Goal: Task Accomplishment & Management: Manage account settings

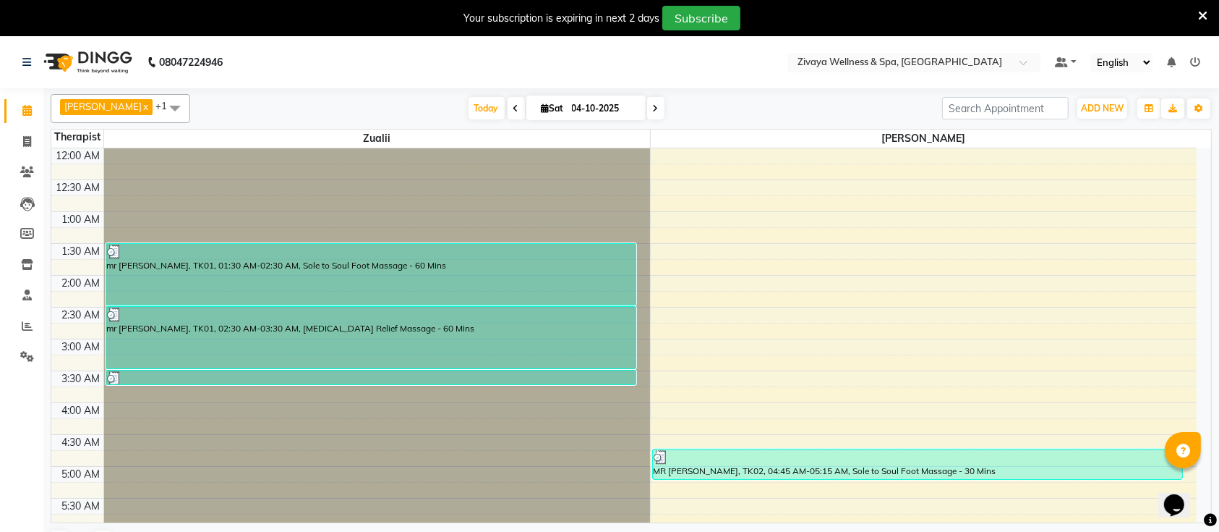
click at [161, 111] on span at bounding box center [175, 107] width 29 height 27
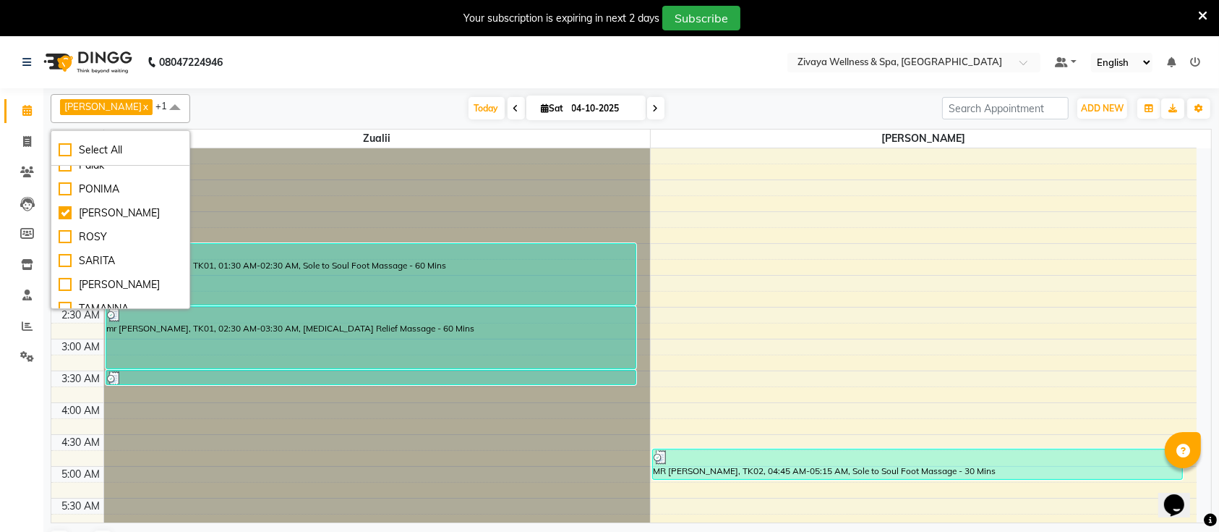
scroll to position [386, 0]
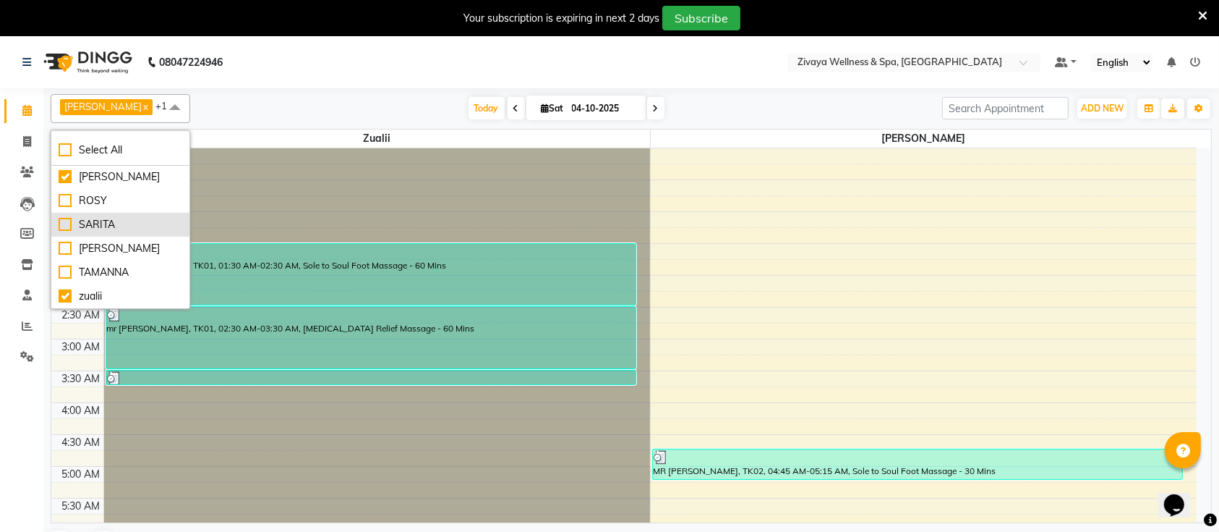
click at [64, 217] on div "SARITA" at bounding box center [121, 224] width 124 height 15
checkbox input "true"
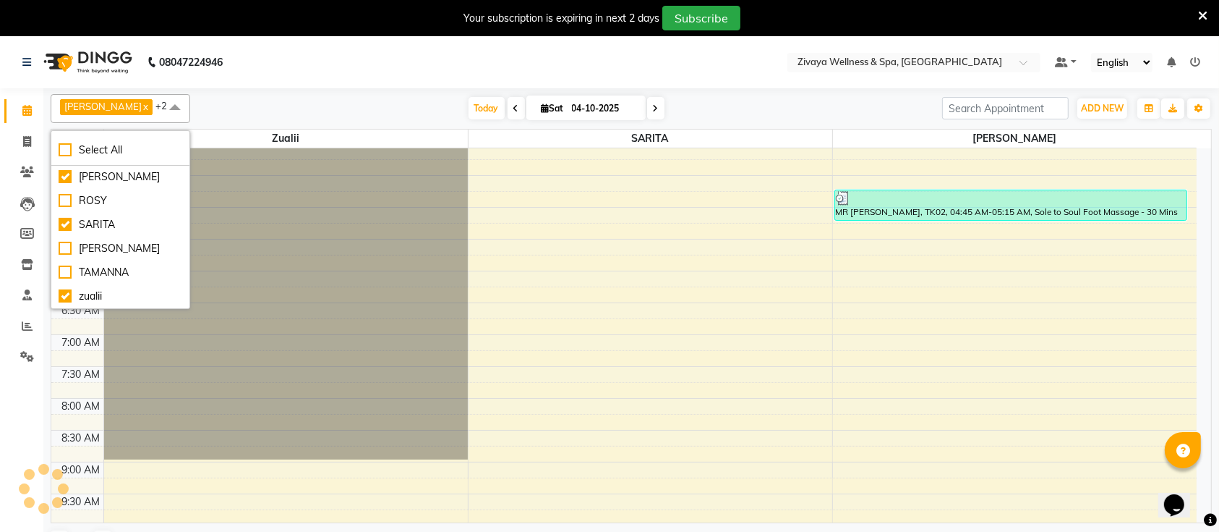
scroll to position [289, 0]
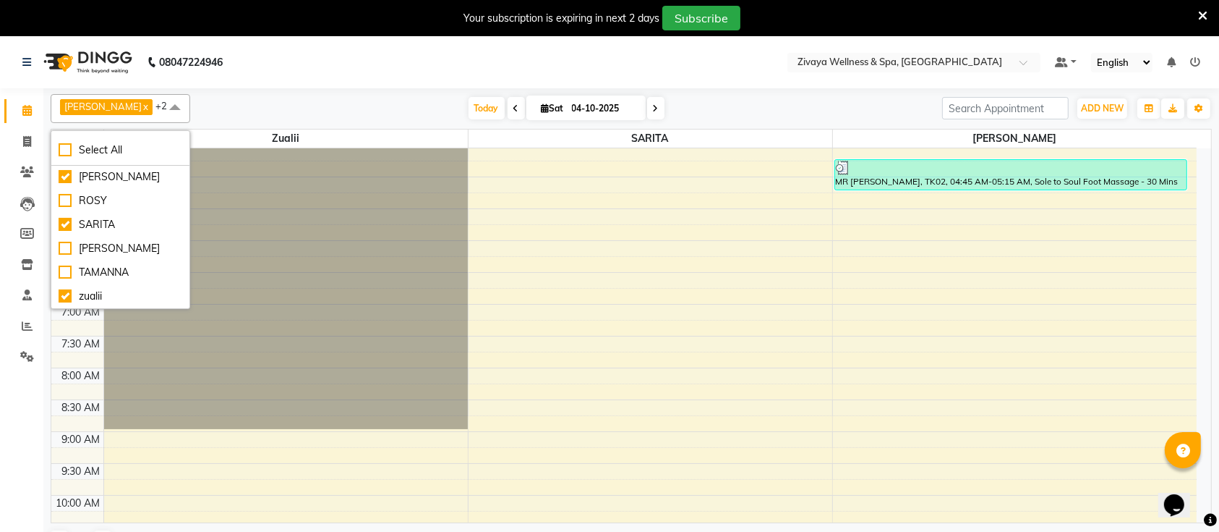
click at [161, 108] on span at bounding box center [175, 107] width 29 height 27
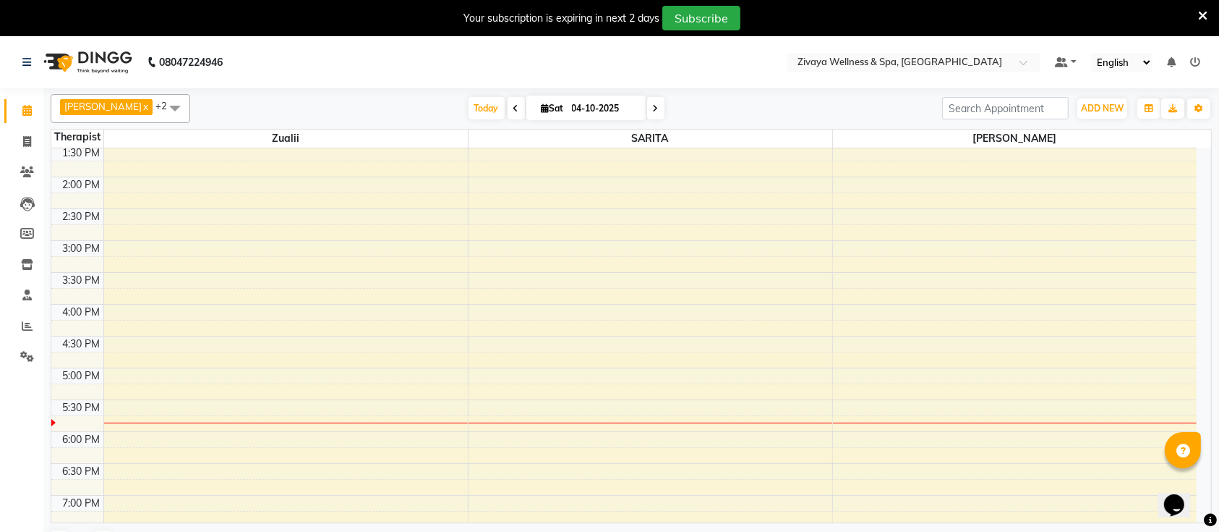
scroll to position [868, 0]
click at [667, 417] on div "12:00 AM 12:30 AM 1:00 AM 1:30 AM 2:00 AM 2:30 AM 3:00 AM 3:30 AM 4:00 AM 4:30 …" at bounding box center [624, 43] width 1146 height 1527
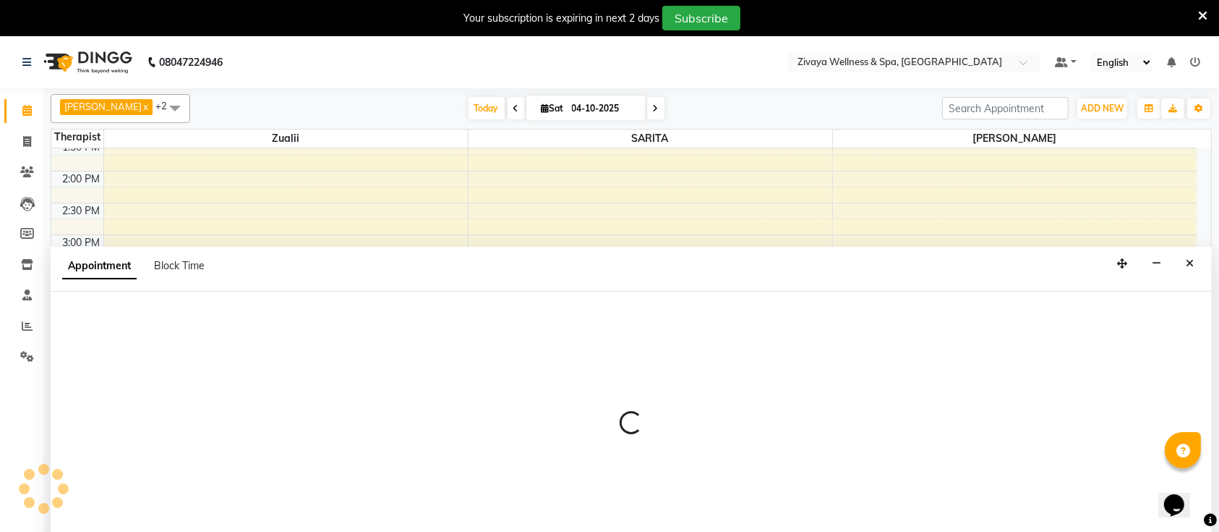
select select "67962"
select select "tentative"
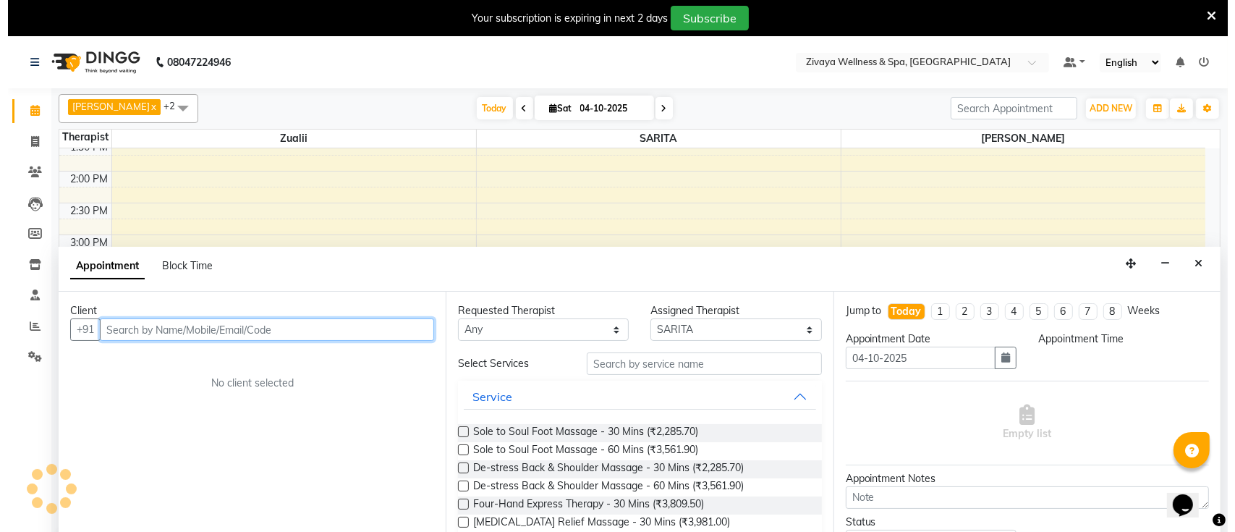
scroll to position [35, 0]
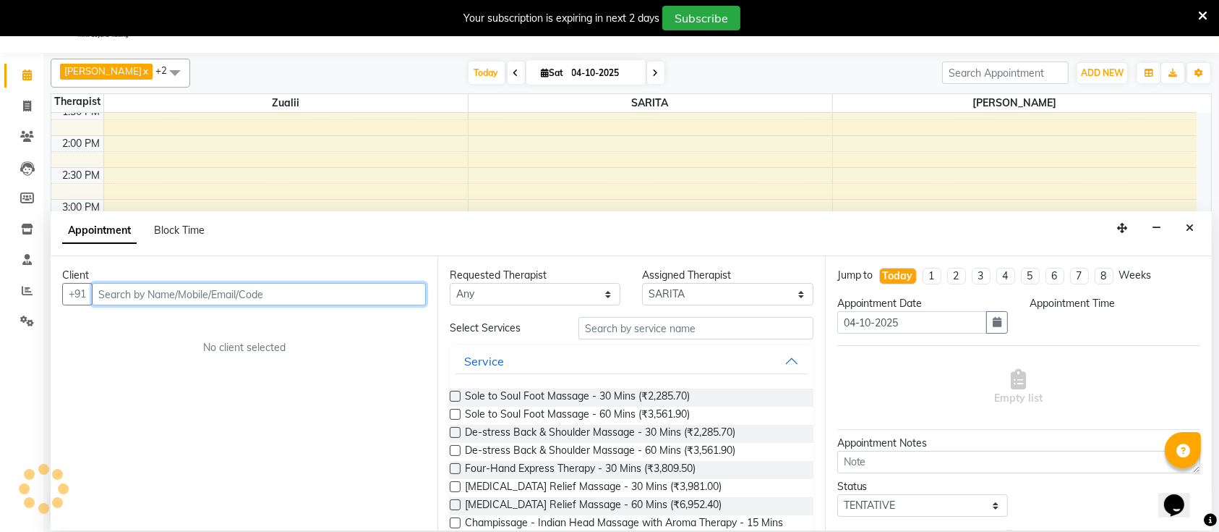
select select "1065"
type input "9769172278"
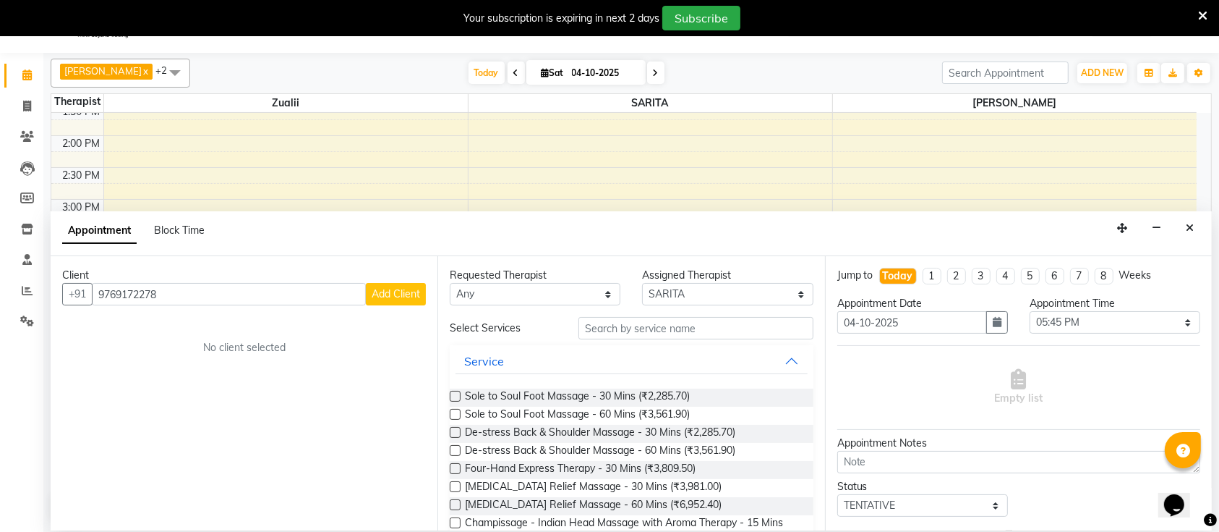
click at [387, 298] on span "Add Client" at bounding box center [396, 293] width 48 height 13
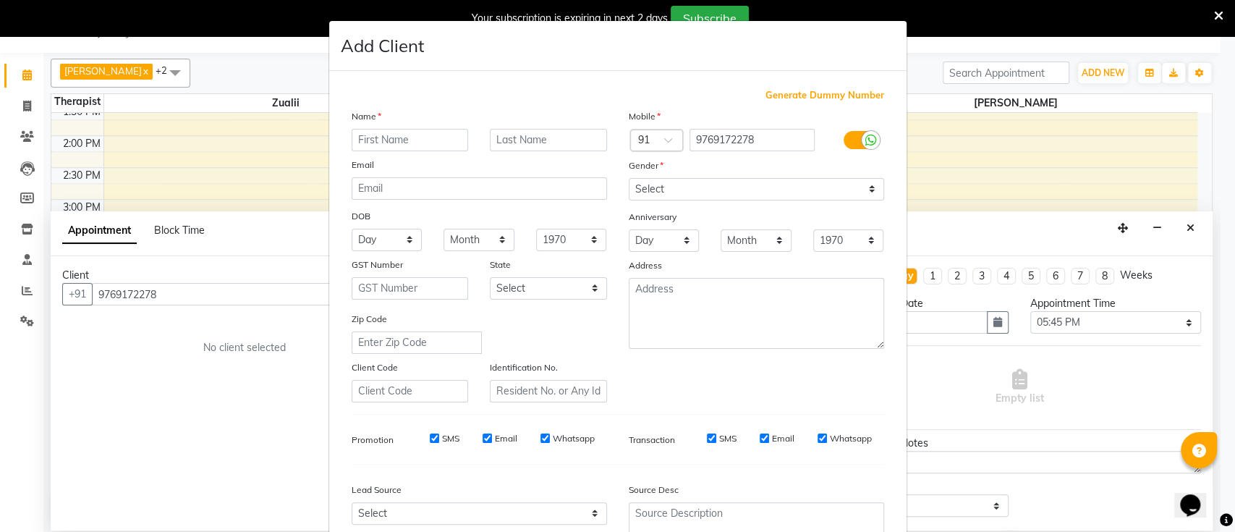
click at [381, 137] on input "text" at bounding box center [410, 140] width 117 height 22
type input "MR"
click at [521, 141] on input "text" at bounding box center [548, 140] width 117 height 22
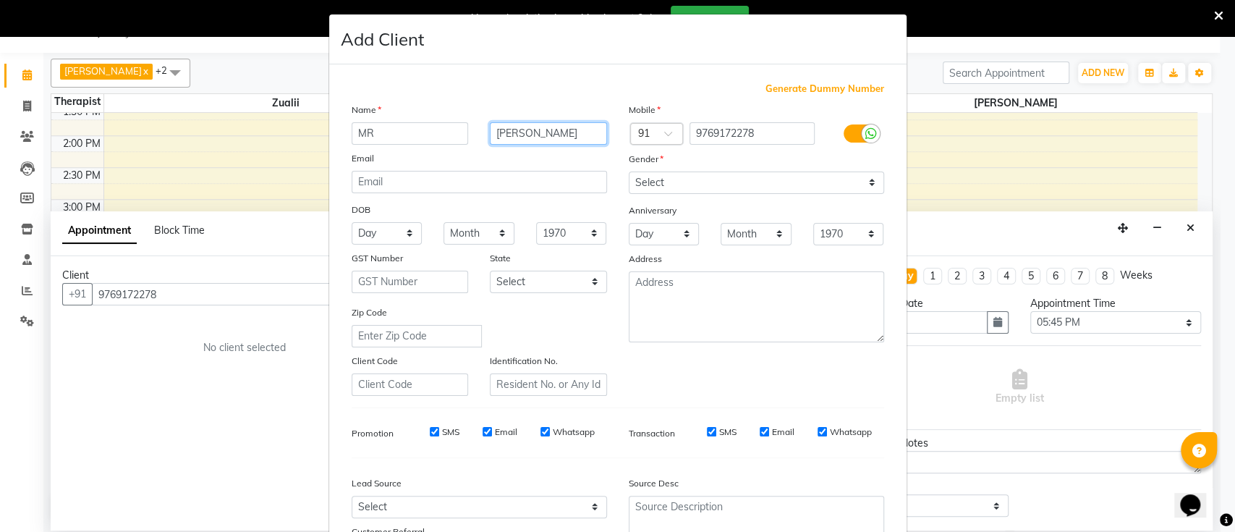
scroll to position [0, 0]
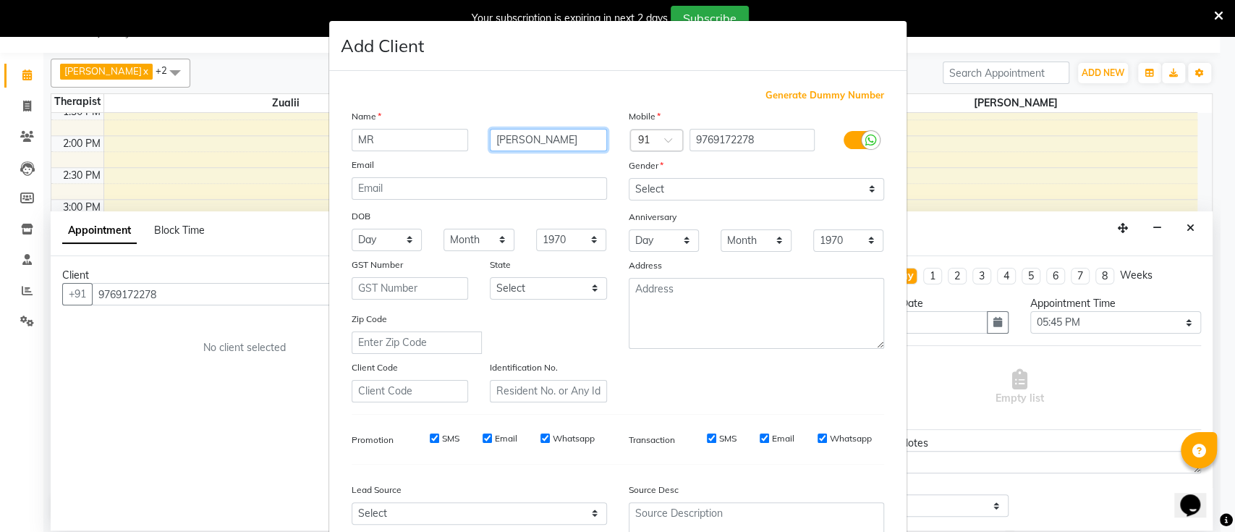
type input "[PERSON_NAME]"
click at [865, 139] on icon at bounding box center [871, 140] width 12 height 13
click at [0, 0] on input "checkbox" at bounding box center [0, 0] width 0 height 0
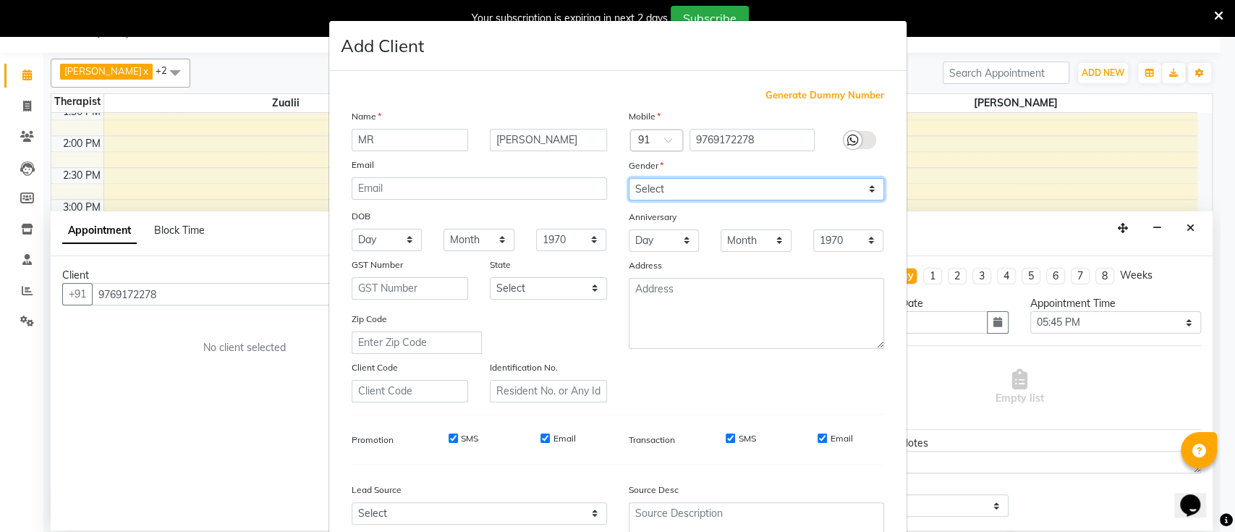
click at [832, 190] on select "Select [DEMOGRAPHIC_DATA] [DEMOGRAPHIC_DATA] Other Prefer Not To Say" at bounding box center [756, 189] width 255 height 22
select select "[DEMOGRAPHIC_DATA]"
click at [629, 178] on select "Select [DEMOGRAPHIC_DATA] [DEMOGRAPHIC_DATA] Other Prefer Not To Say" at bounding box center [756, 189] width 255 height 22
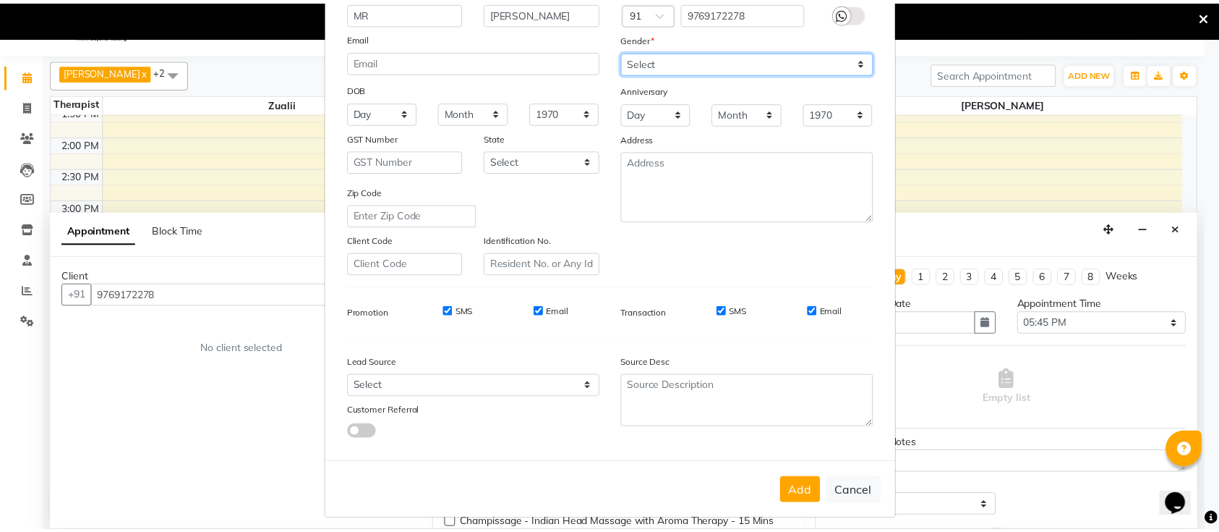
scroll to position [133, 0]
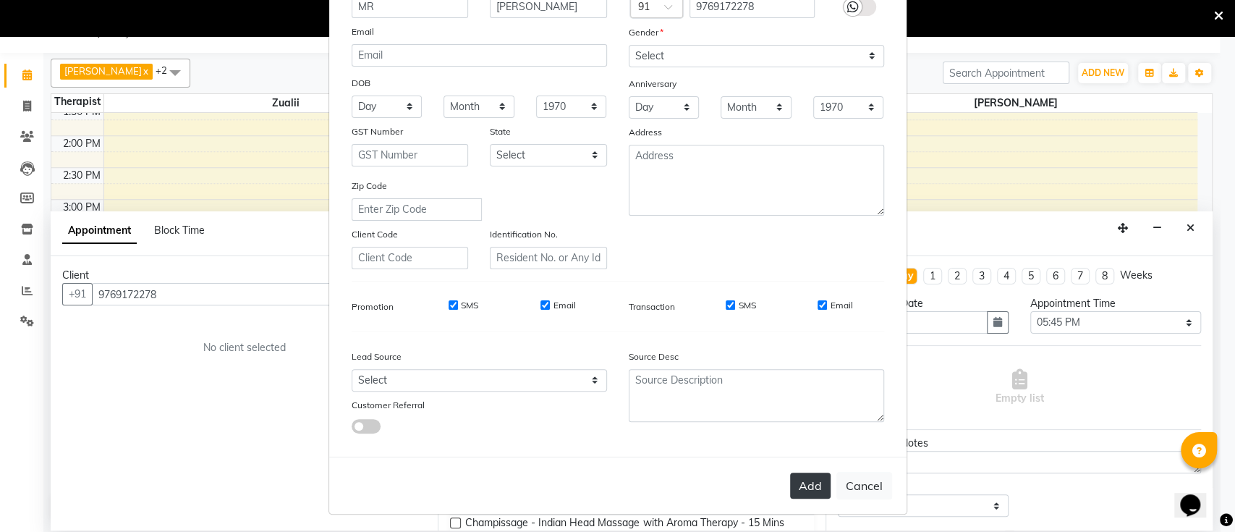
click at [799, 476] on button "Add" at bounding box center [810, 485] width 41 height 26
select select
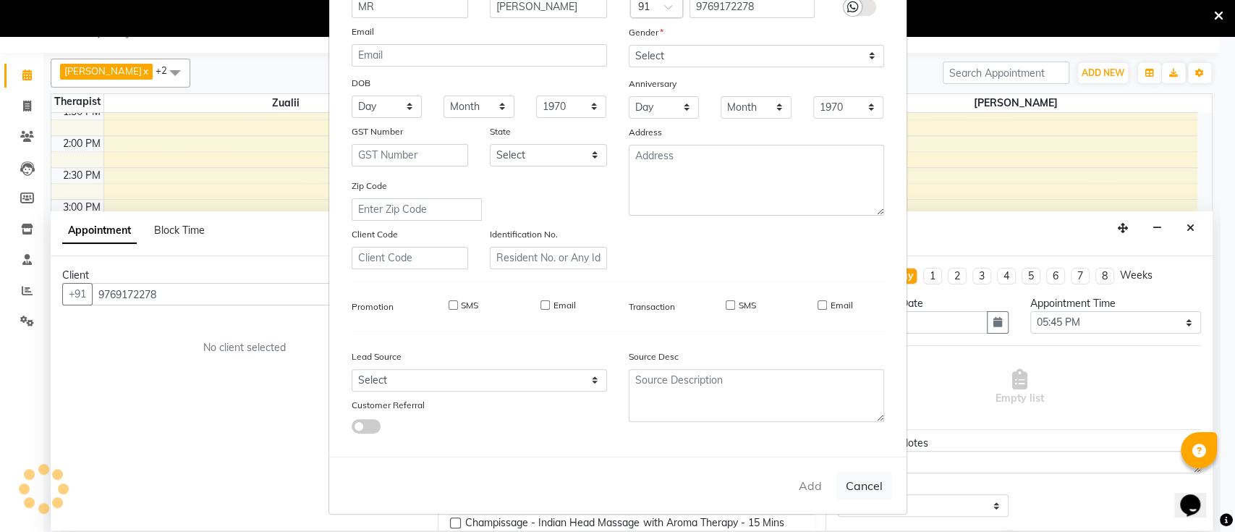
select select
checkbox input "false"
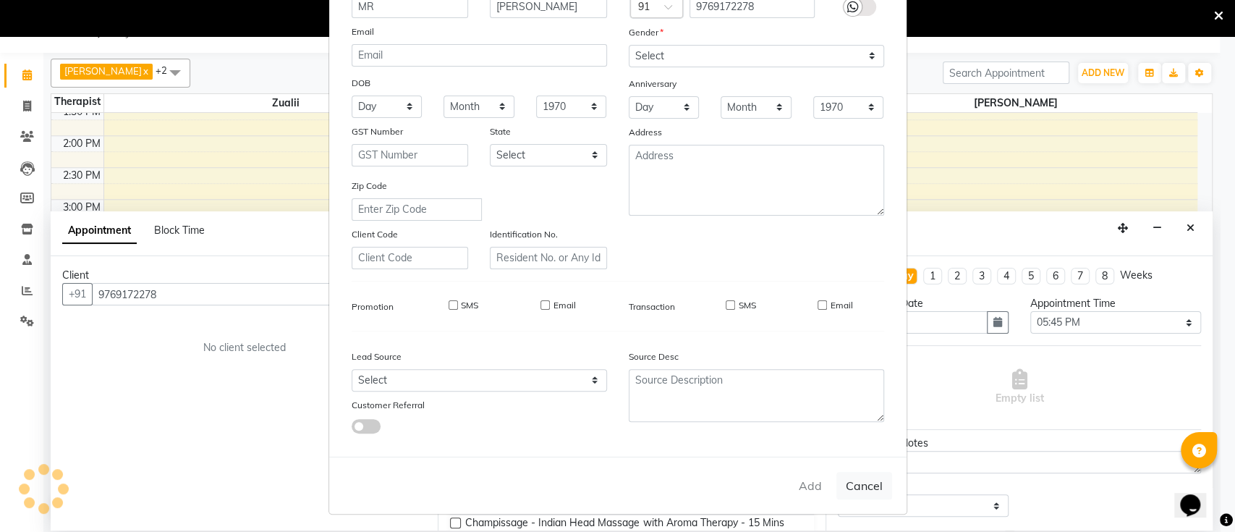
checkbox input "false"
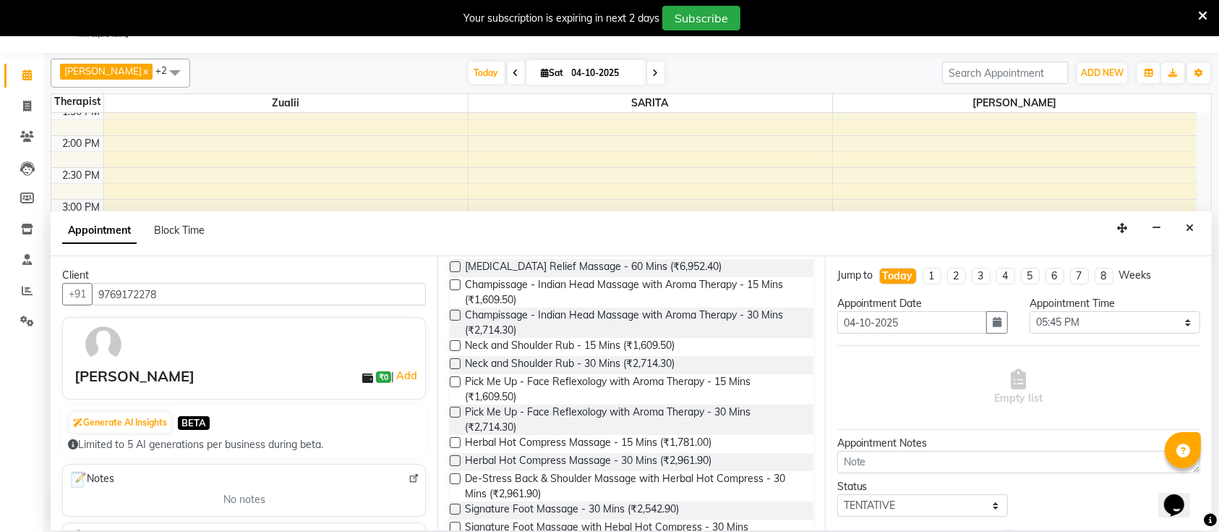
scroll to position [208, 0]
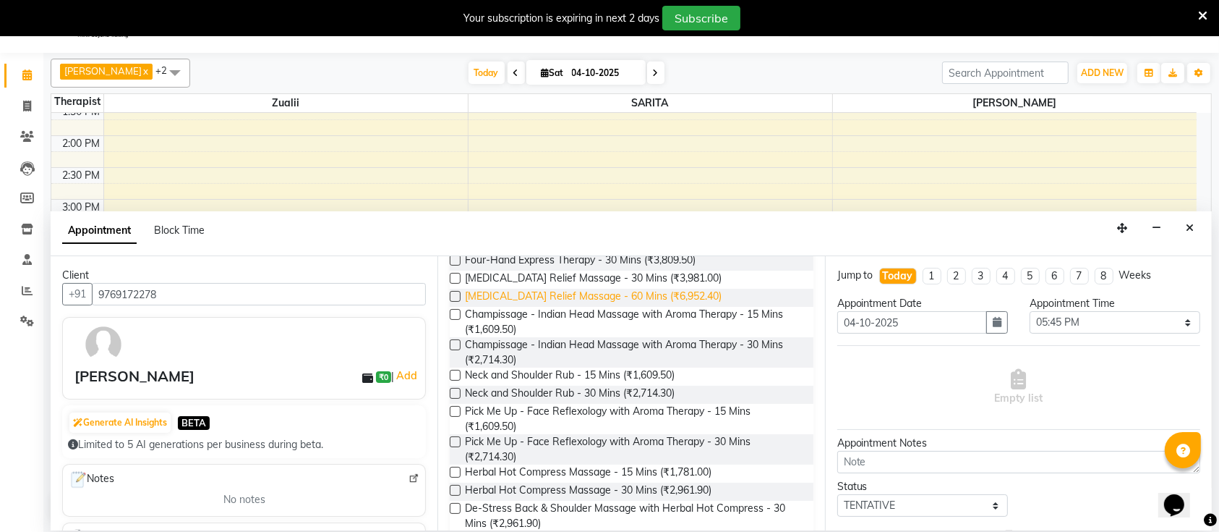
click at [557, 295] on span "[MEDICAL_DATA] Relief Massage - 60 Mins (₹6,952.40)" at bounding box center [593, 298] width 257 height 18
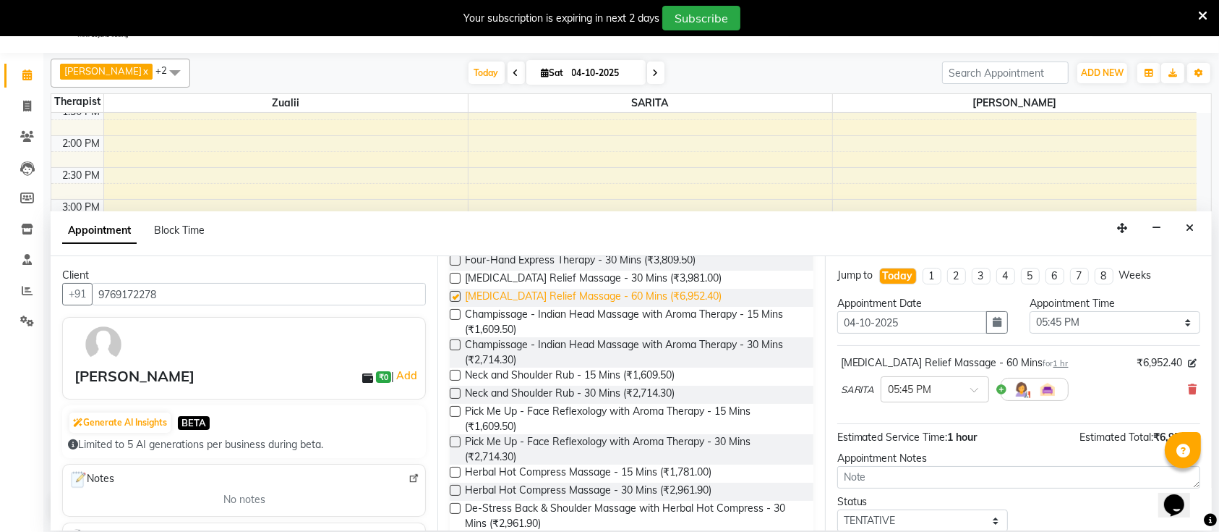
checkbox input "false"
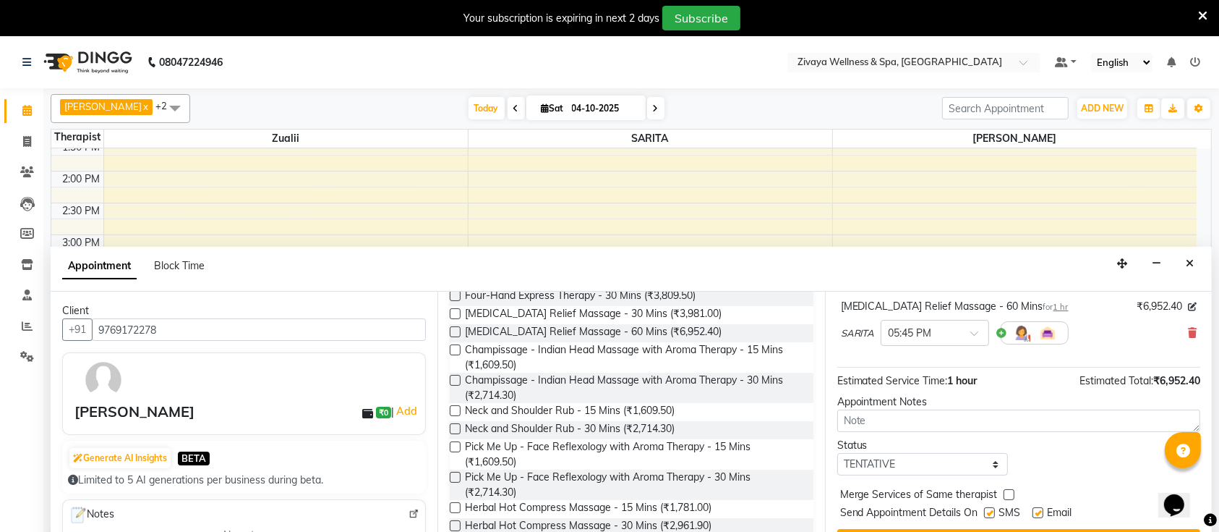
scroll to position [35, 0]
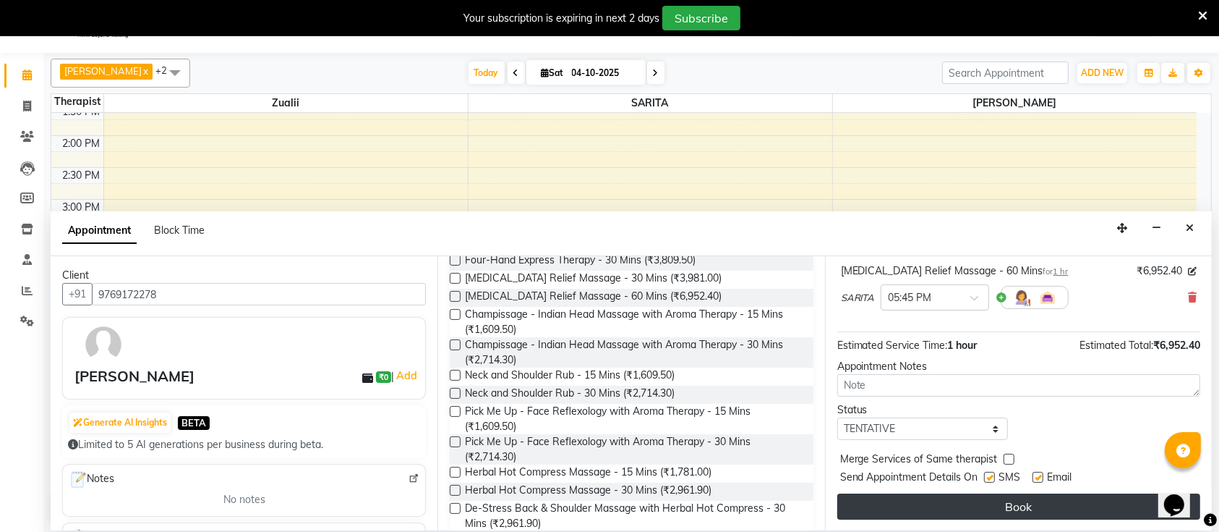
click at [1020, 501] on button "Book" at bounding box center [1019, 506] width 363 height 26
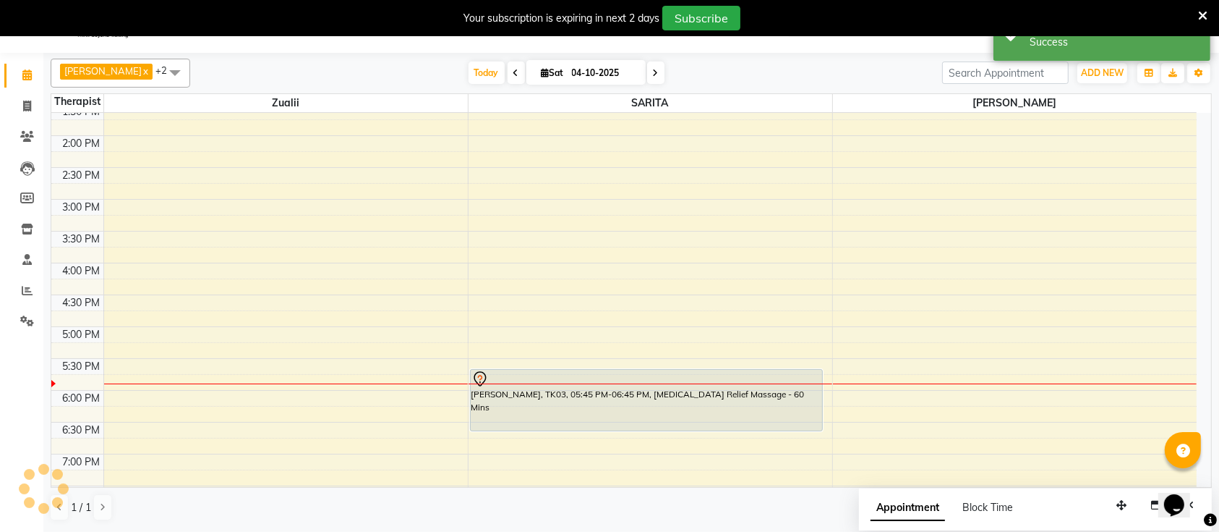
scroll to position [0, 0]
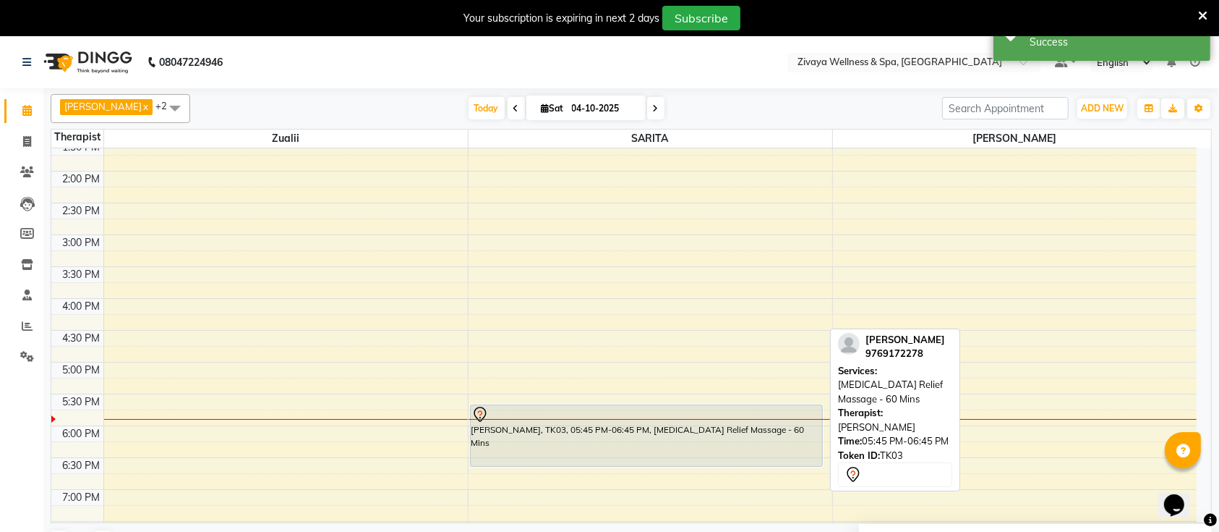
click at [652, 439] on div "[PERSON_NAME], TK03, 05:45 PM-06:45 PM, [MEDICAL_DATA] Relief Massage - 60 Mins" at bounding box center [647, 435] width 352 height 61
select select "7"
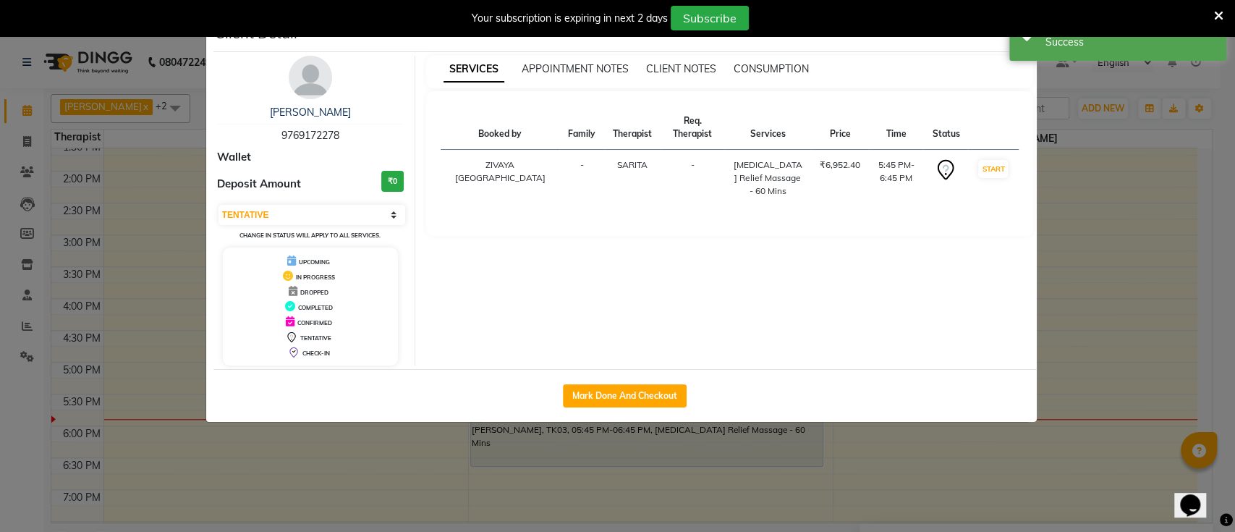
drag, startPoint x: 658, startPoint y: 397, endPoint x: 1161, endPoint y: 504, distance: 514.0
click at [658, 396] on button "Mark Done And Checkout" at bounding box center [625, 395] width 124 height 23
select select "7070"
select select "service"
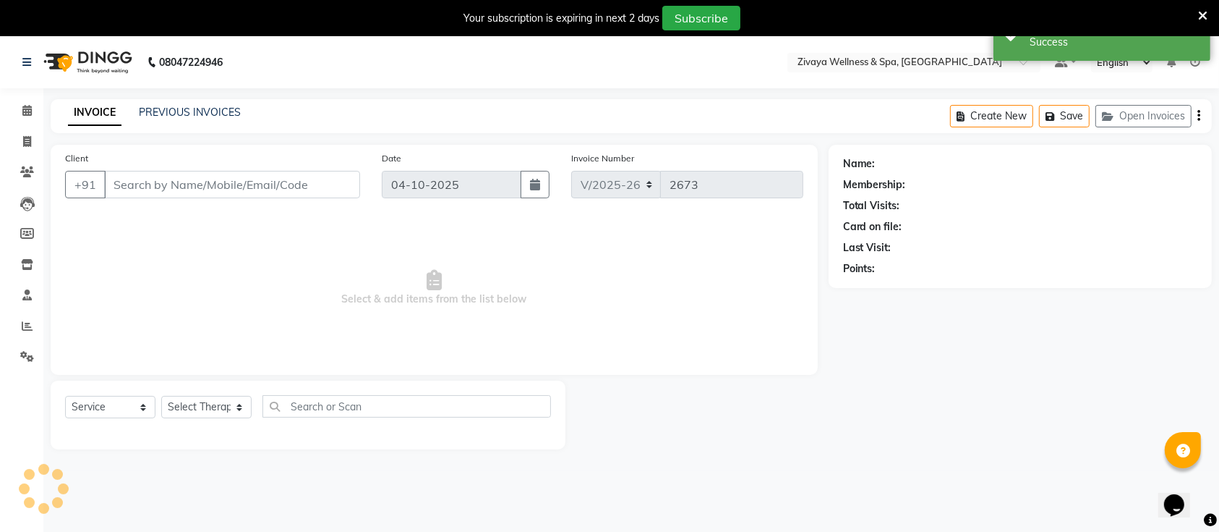
type input "9769172278"
select select "67962"
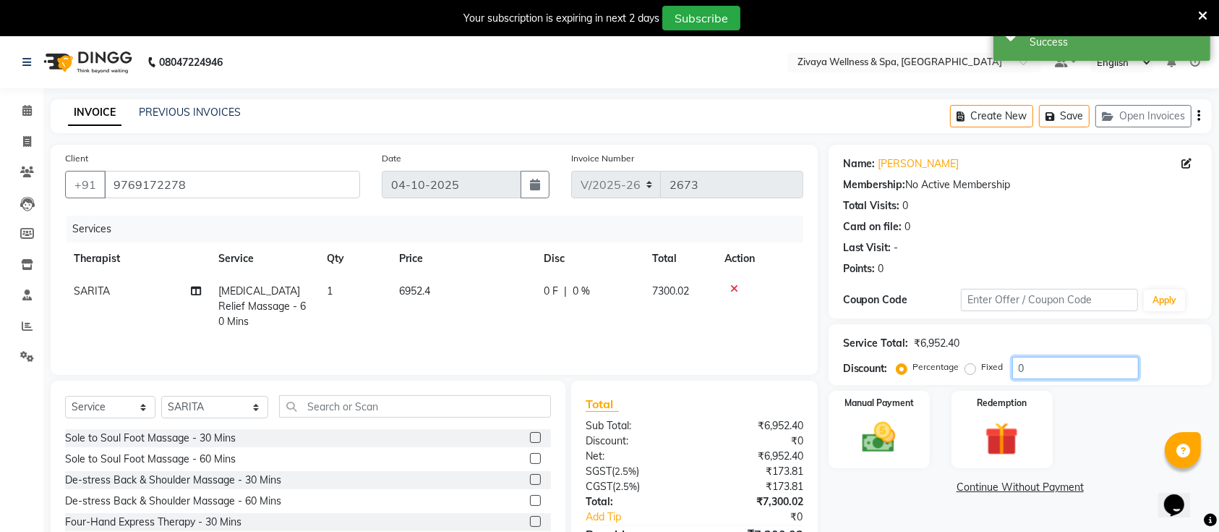
click at [1013, 367] on input "0" at bounding box center [1076, 368] width 127 height 22
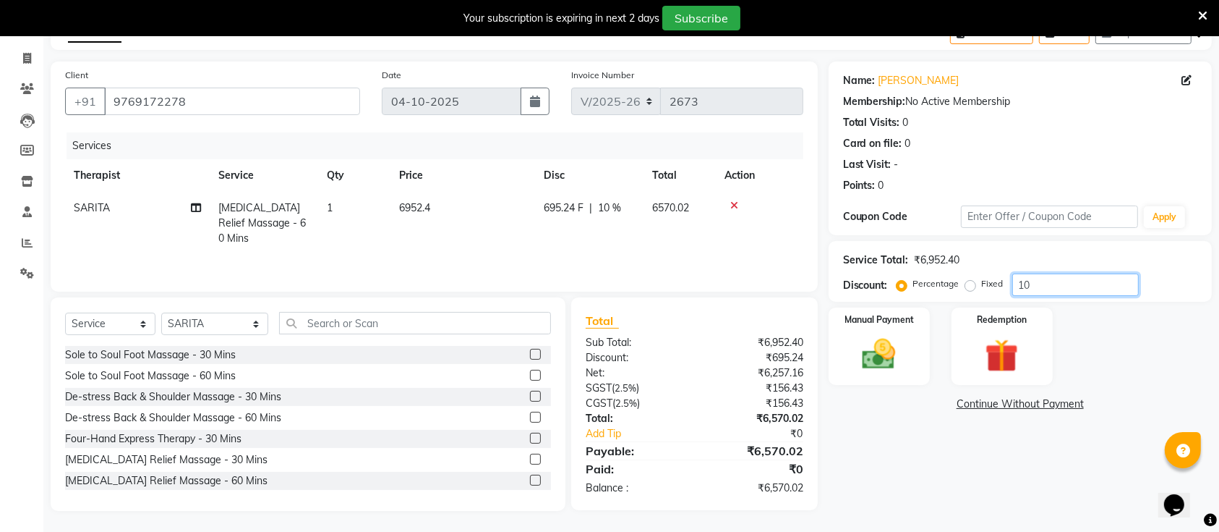
type input "10"
drag, startPoint x: 758, startPoint y: 488, endPoint x: 787, endPoint y: 493, distance: 29.4
click at [787, 493] on div "₹6,570.02" at bounding box center [753, 487] width 119 height 15
click at [874, 362] on img at bounding box center [879, 354] width 56 height 40
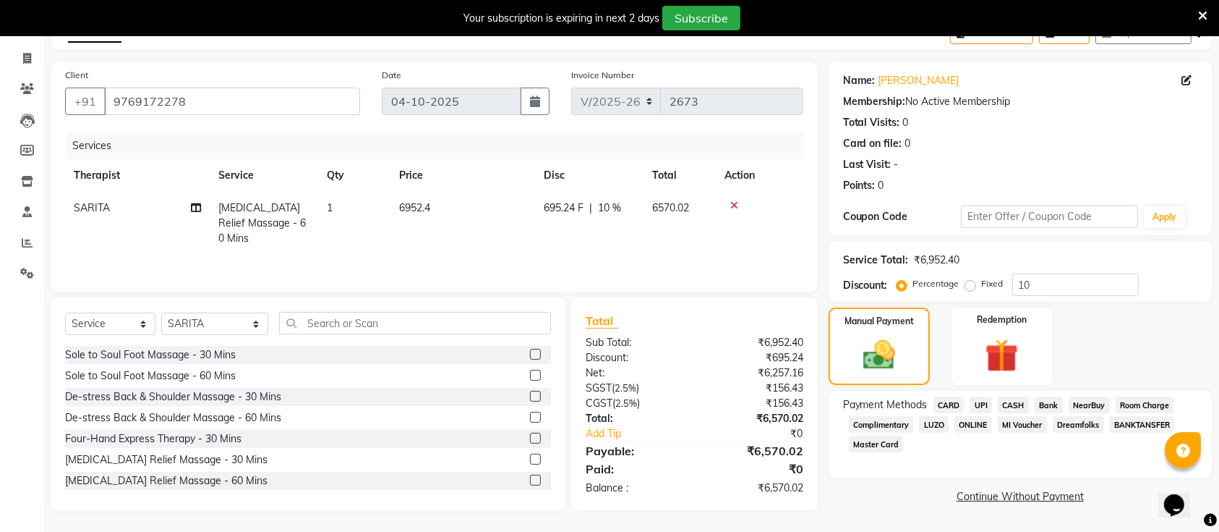
click at [979, 402] on span "UPI" at bounding box center [981, 404] width 22 height 17
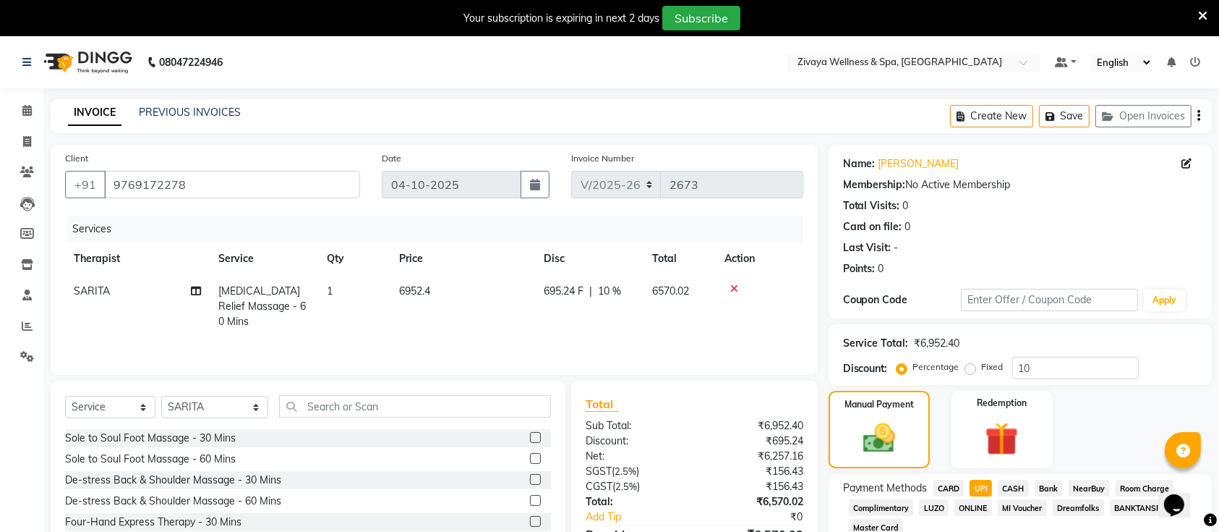
scroll to position [140, 0]
